Goal: Task Accomplishment & Management: Use online tool/utility

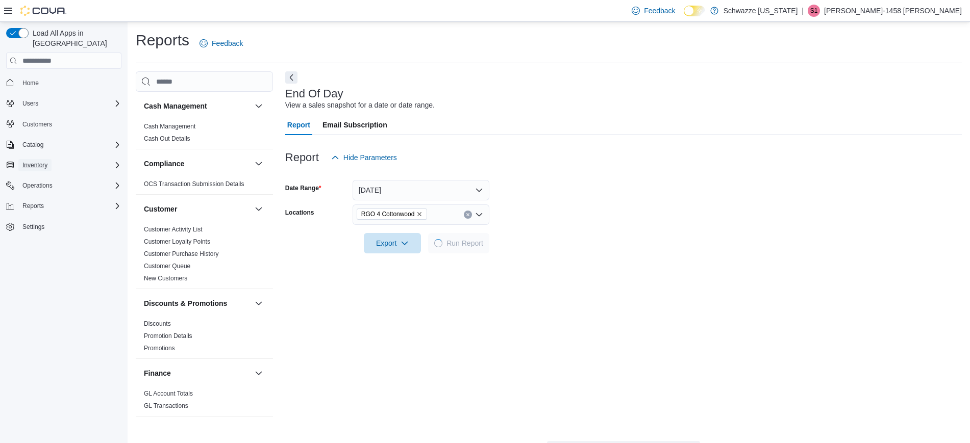
click at [51, 159] on button "Inventory" at bounding box center [34, 165] width 33 height 12
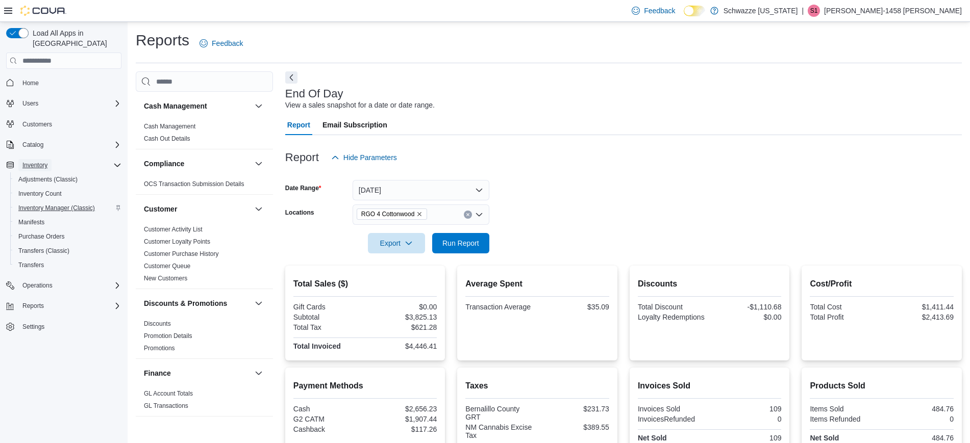
drag, startPoint x: 51, startPoint y: 154, endPoint x: 49, endPoint y: 197, distance: 43.4
click at [49, 197] on div "Inventory Adjustments (Classic) Inventory Count Inventory Manager (Classic) Man…" at bounding box center [63, 215] width 115 height 114
click at [66, 204] on span "Inventory Manager (Classic)" at bounding box center [56, 208] width 77 height 8
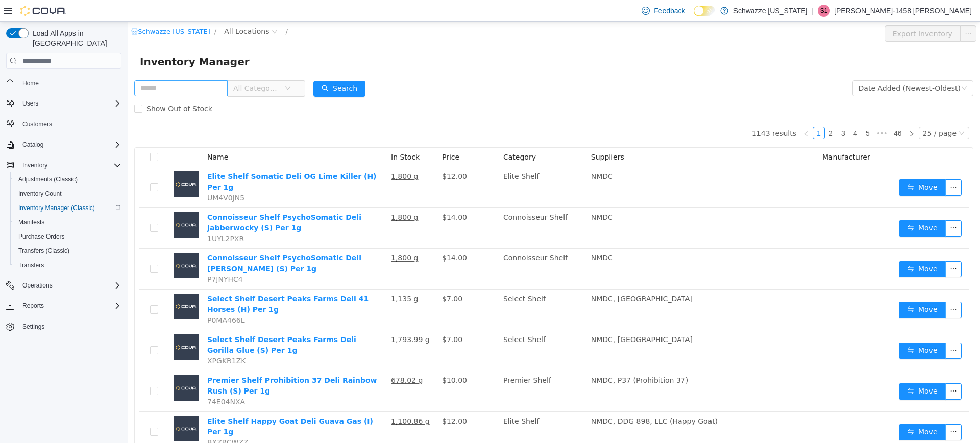
click at [164, 86] on input "text" at bounding box center [180, 88] width 93 height 16
type input "********"
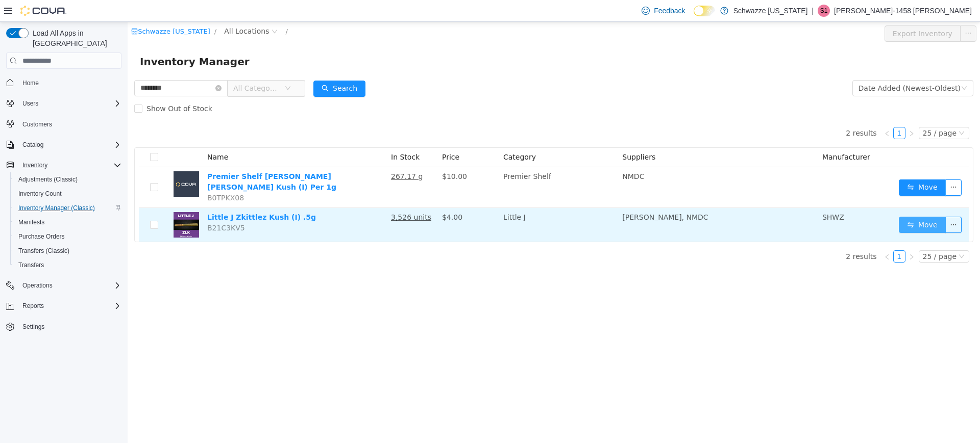
click at [918, 220] on button "Move" at bounding box center [922, 225] width 47 height 16
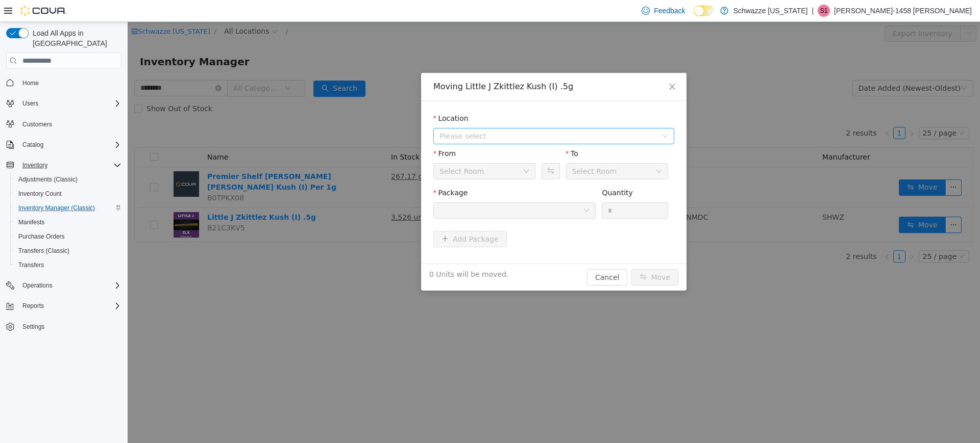
click at [462, 132] on span "Please select" at bounding box center [547, 136] width 217 height 10
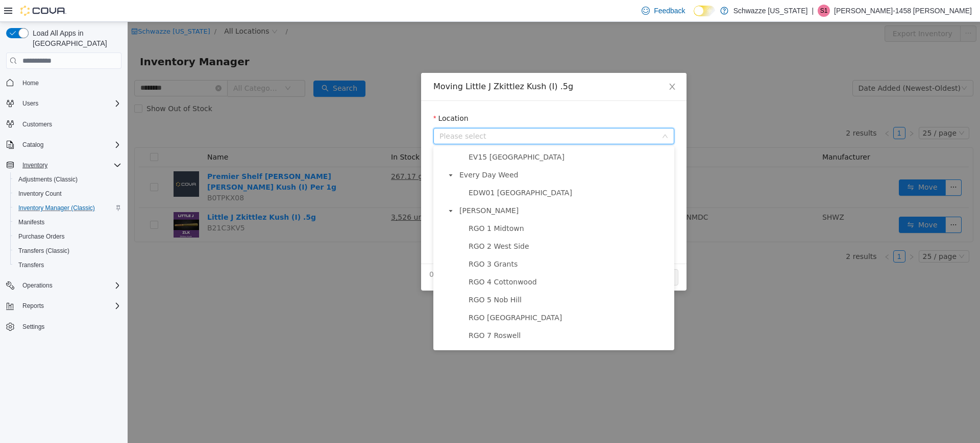
scroll to position [272, 0]
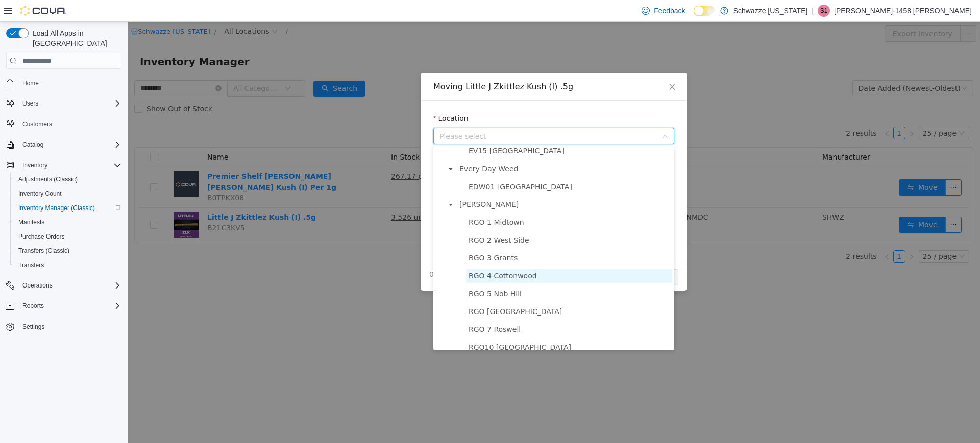
click at [538, 283] on span "RGO 4 Cottonwood" at bounding box center [569, 276] width 206 height 14
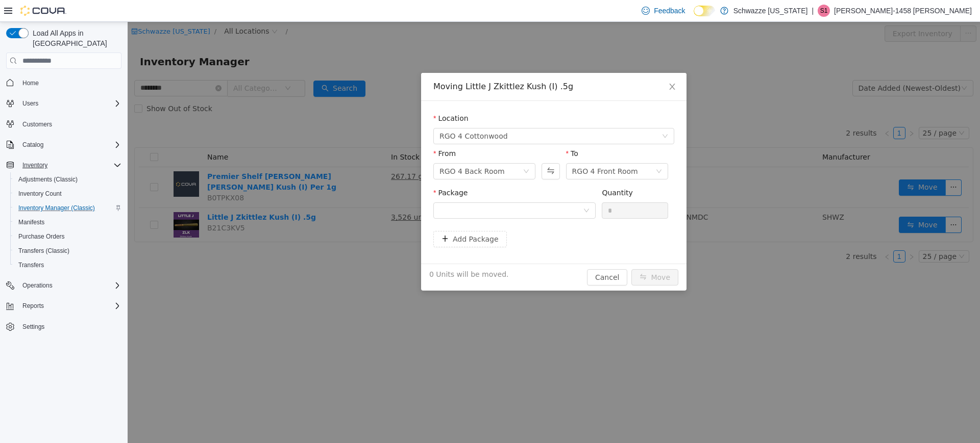
click at [558, 201] on div "Package" at bounding box center [514, 195] width 162 height 15
click at [555, 213] on div at bounding box center [510, 210] width 143 height 15
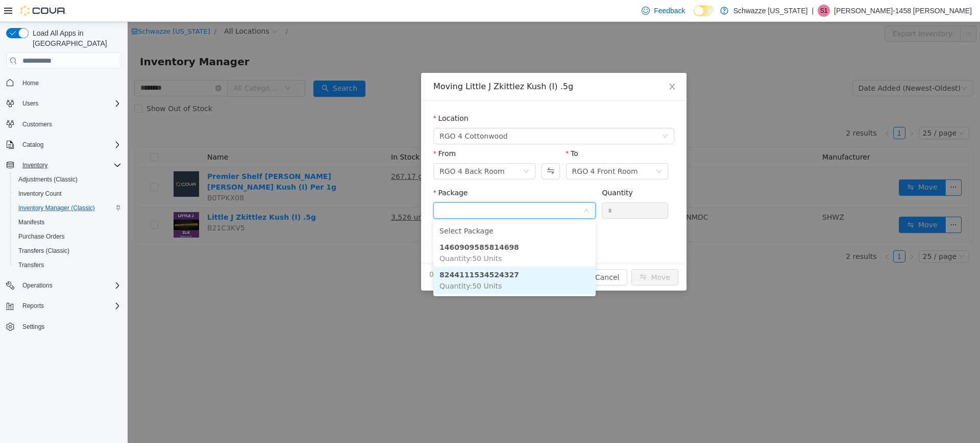
click at [519, 280] on li "8244111534524327 Quantity : 50 Units" at bounding box center [514, 281] width 162 height 28
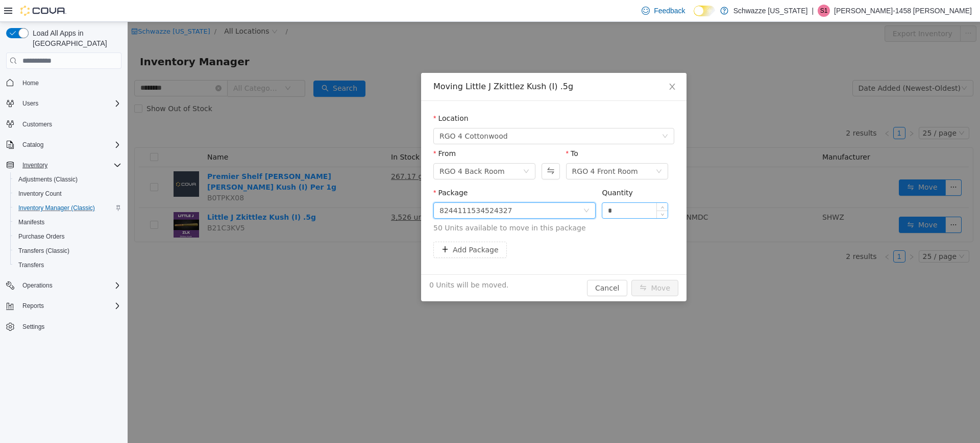
click at [625, 213] on input "*" at bounding box center [634, 210] width 65 height 15
type input "**"
click at [631, 280] on button "Move" at bounding box center [654, 288] width 47 height 16
